Goal: Task Accomplishment & Management: Manage account settings

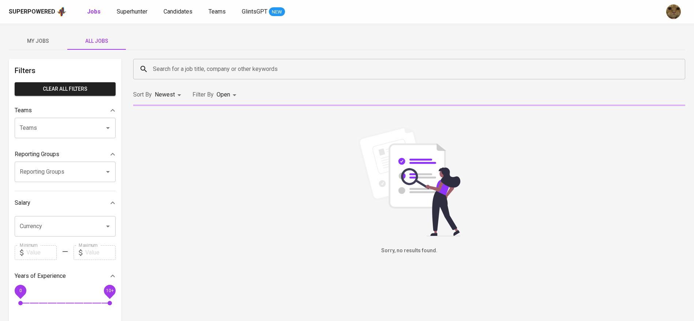
click at [178, 68] on input "Search for a job title, company or other keywords" at bounding box center [411, 69] width 520 height 14
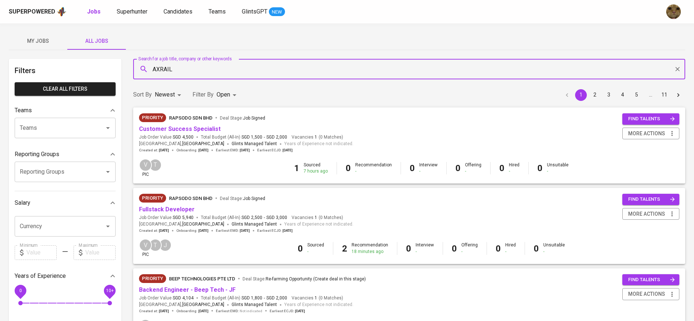
type input "AXRAIL"
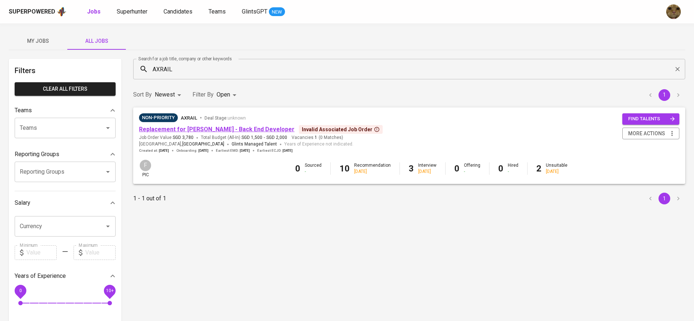
click at [182, 129] on link "Replacement for [PERSON_NAME] - Back End Developer" at bounding box center [217, 129] width 156 height 7
click at [175, 16] on link "Candidates" at bounding box center [179, 11] width 30 height 9
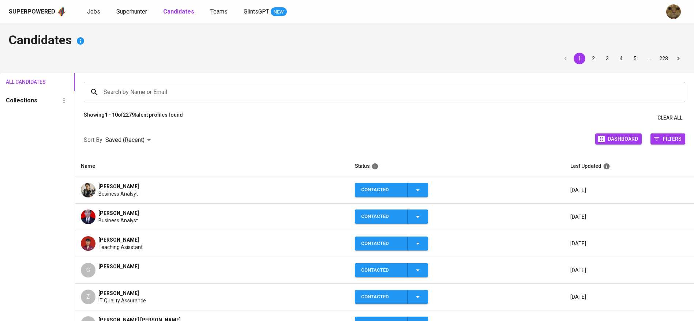
click at [114, 210] on span "[PERSON_NAME]" at bounding box center [118, 213] width 41 height 7
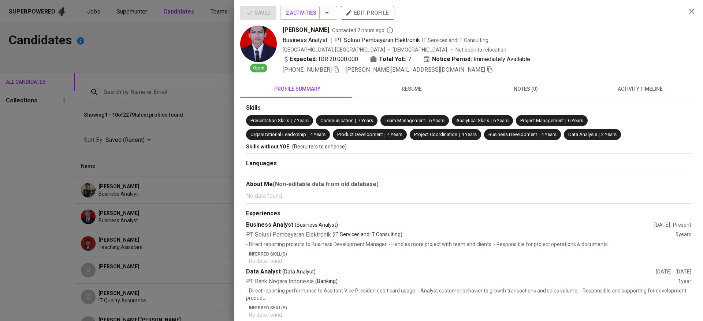
click at [536, 82] on button "notes (0)" at bounding box center [526, 89] width 114 height 18
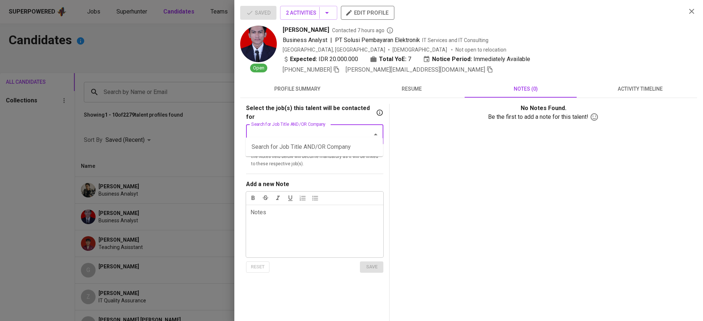
click at [294, 128] on input "Search for Job Title AND/OR Company" at bounding box center [304, 135] width 110 height 14
type input "AXRAIL"
type input "B"
click at [279, 148] on li "Replacement for [PERSON_NAME] - Back End Developer (Axrail)" at bounding box center [314, 152] width 137 height 22
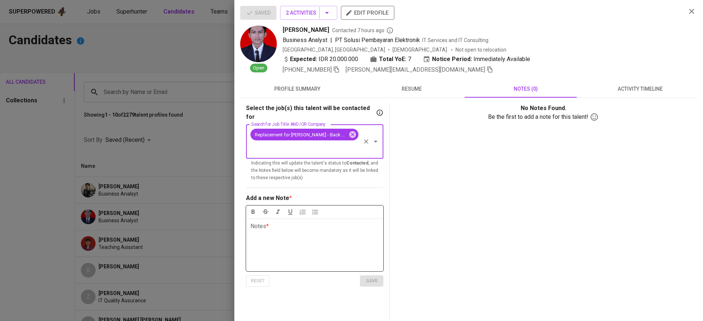
click at [277, 222] on p "Notes * ﻿" at bounding box center [314, 226] width 128 height 9
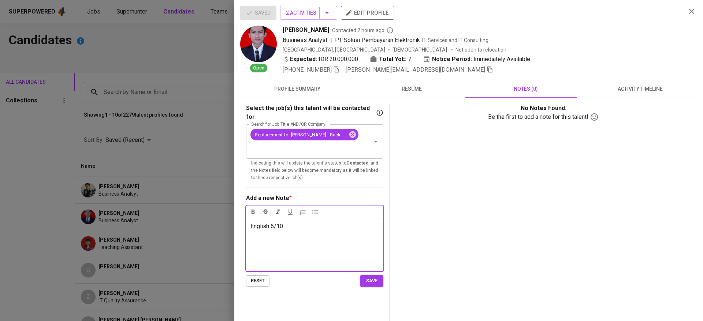
click at [248, 219] on div "English 6/10" at bounding box center [314, 245] width 137 height 53
click at [365, 219] on div "Lack of communication skills (English 6/10" at bounding box center [314, 245] width 137 height 53
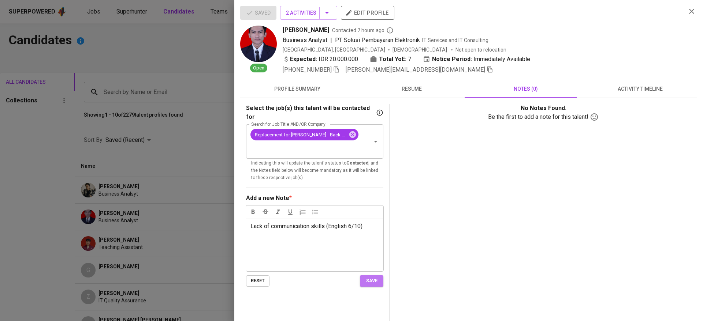
click at [378, 277] on span "save" at bounding box center [371, 281] width 16 height 8
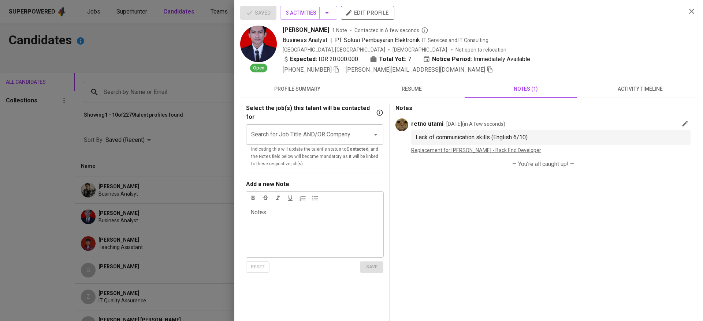
click at [619, 89] on span "activity timeline" at bounding box center [639, 89] width 105 height 9
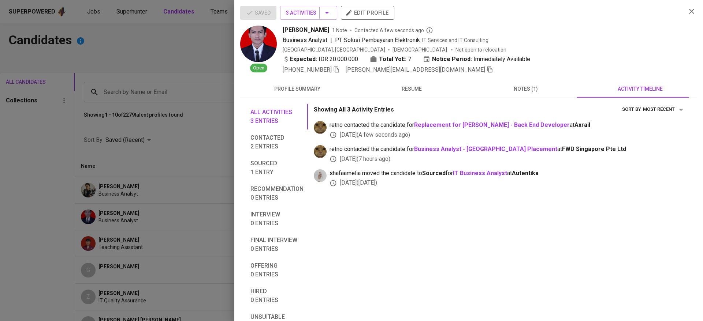
click at [532, 89] on span "notes (1)" at bounding box center [525, 89] width 105 height 9
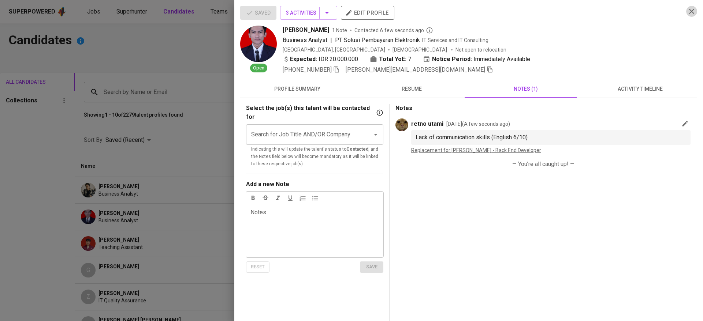
click at [687, 10] on icon "button" at bounding box center [691, 11] width 9 height 9
